Goal: Information Seeking & Learning: Stay updated

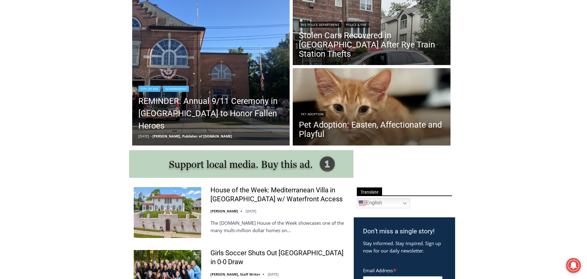
scroll to position [185, 0]
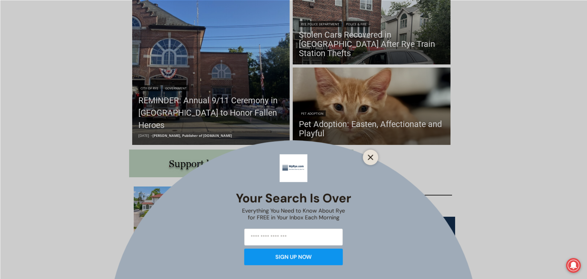
click at [368, 155] on line "Close" at bounding box center [370, 157] width 4 height 4
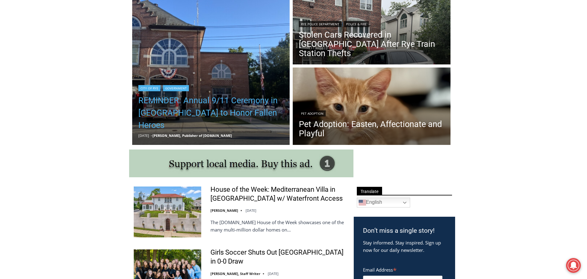
click at [219, 117] on link "REMINDER: Annual 9/11 Ceremony in [GEOGRAPHIC_DATA] to Honor Fallen Heroes" at bounding box center [211, 112] width 146 height 37
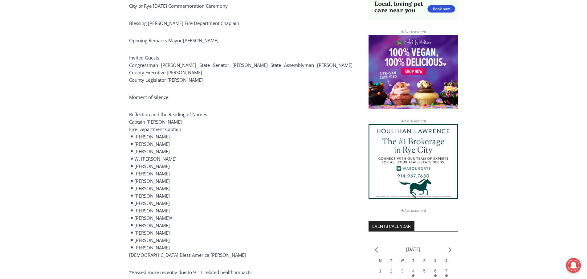
scroll to position [493, 0]
